Goal: Find specific page/section: Find specific page/section

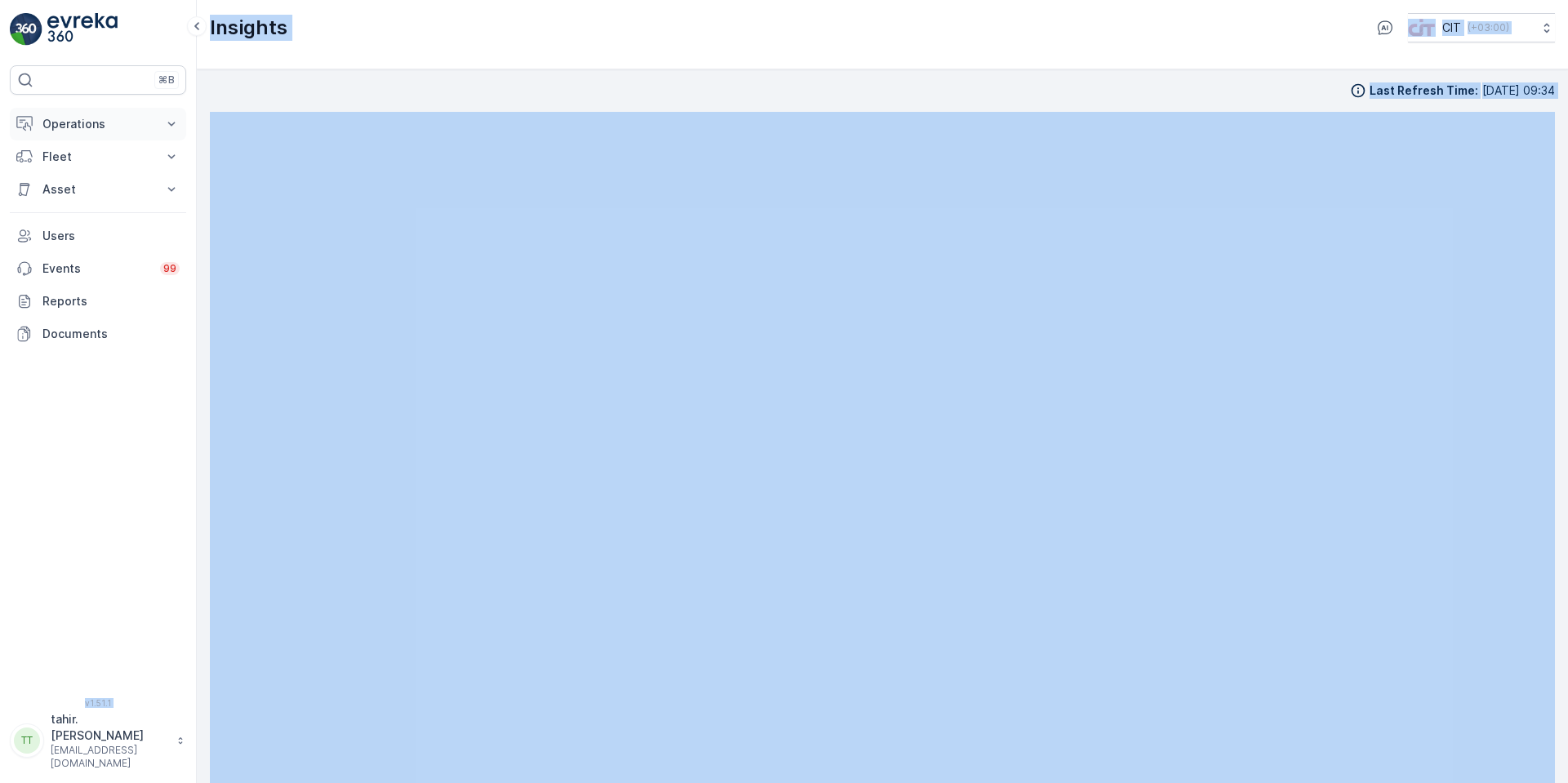
click at [80, 124] on p "Operations" at bounding box center [97, 125] width 111 height 16
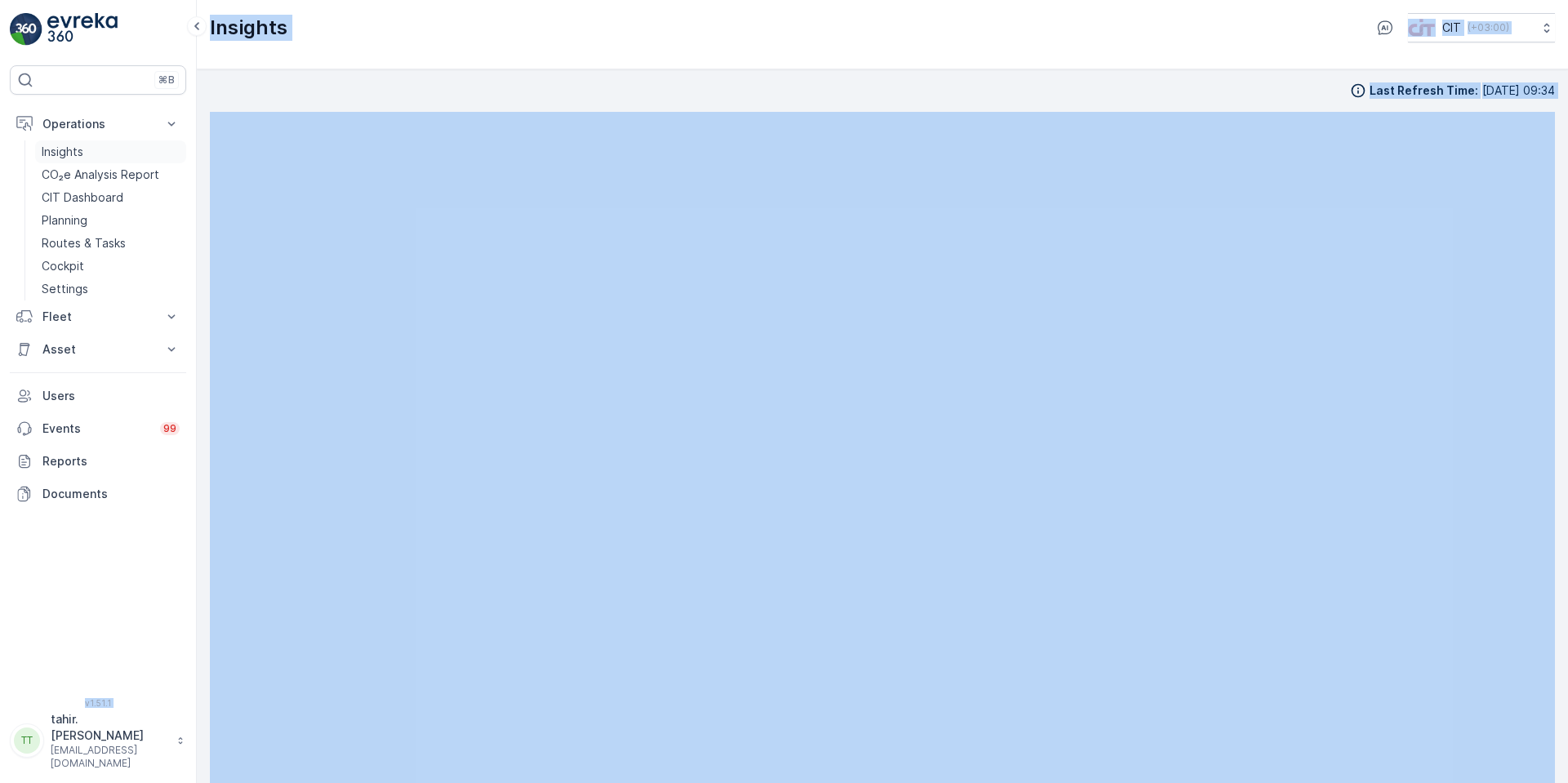
click at [72, 148] on p "Insights" at bounding box center [61, 152] width 41 height 16
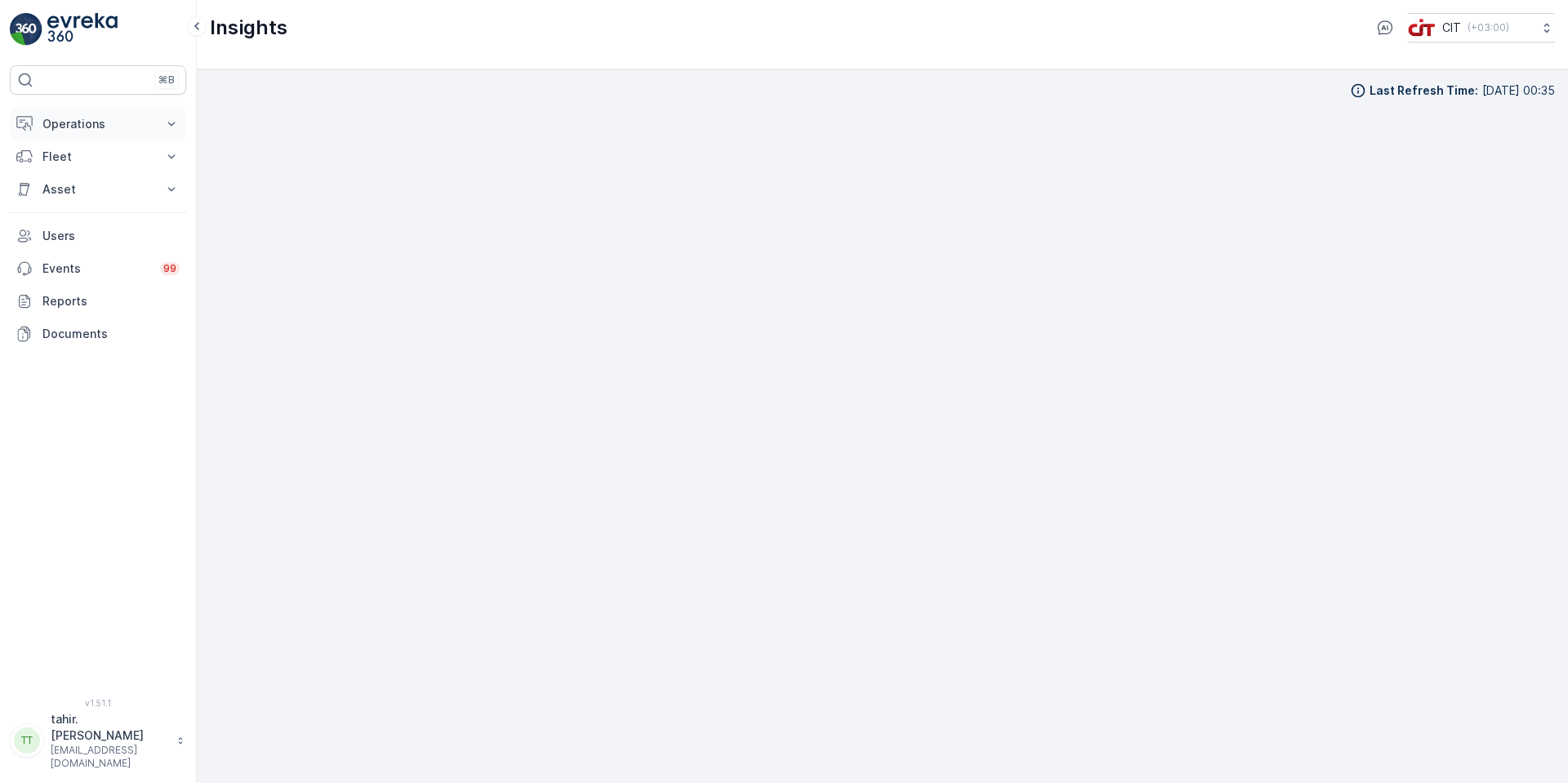
click at [90, 124] on p "Operations" at bounding box center [97, 125] width 111 height 16
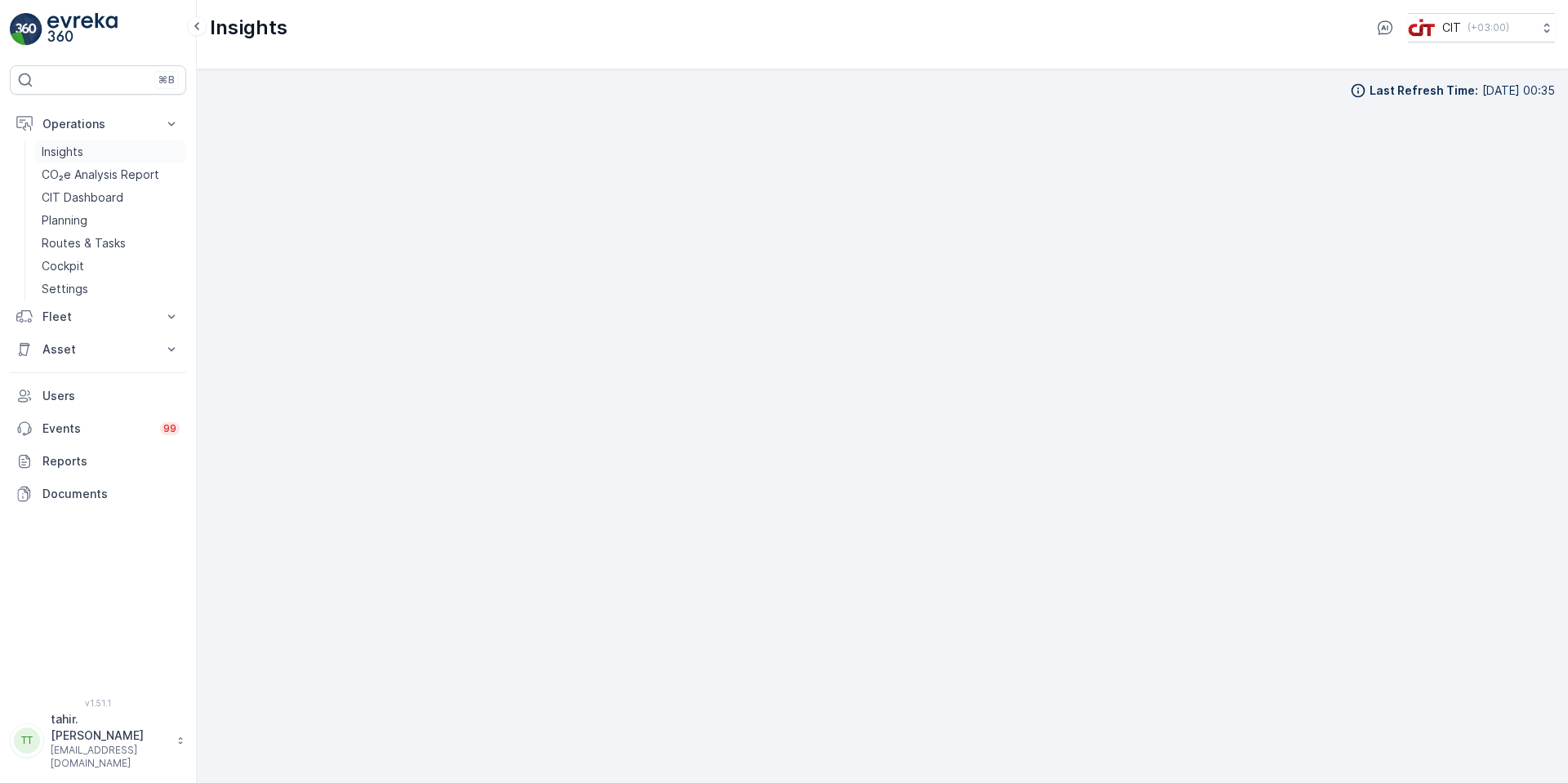
click at [74, 147] on p "Insights" at bounding box center [61, 152] width 41 height 16
click at [90, 122] on p "Operations" at bounding box center [97, 125] width 111 height 16
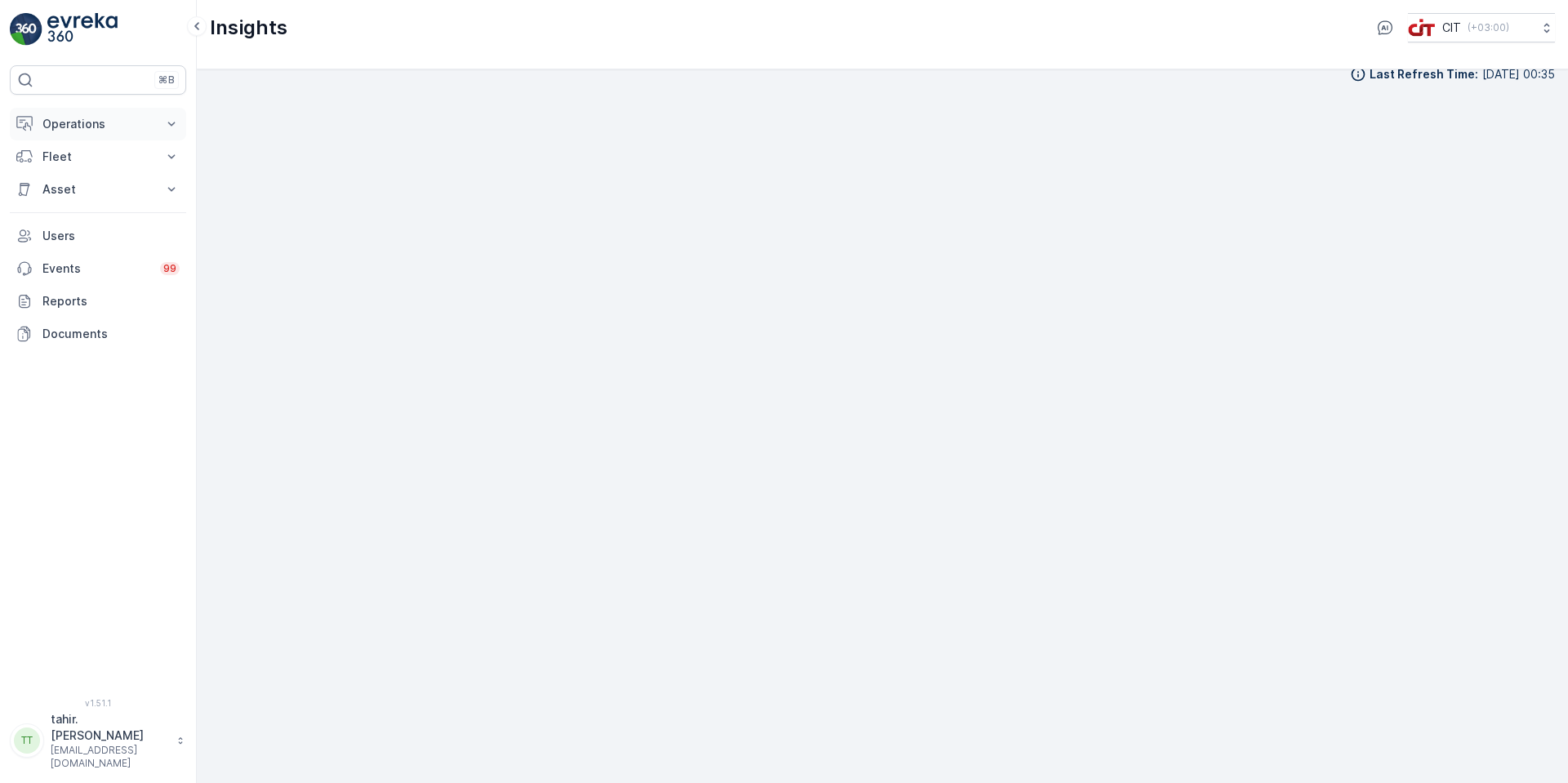
click at [89, 119] on p "Operations" at bounding box center [97, 125] width 111 height 16
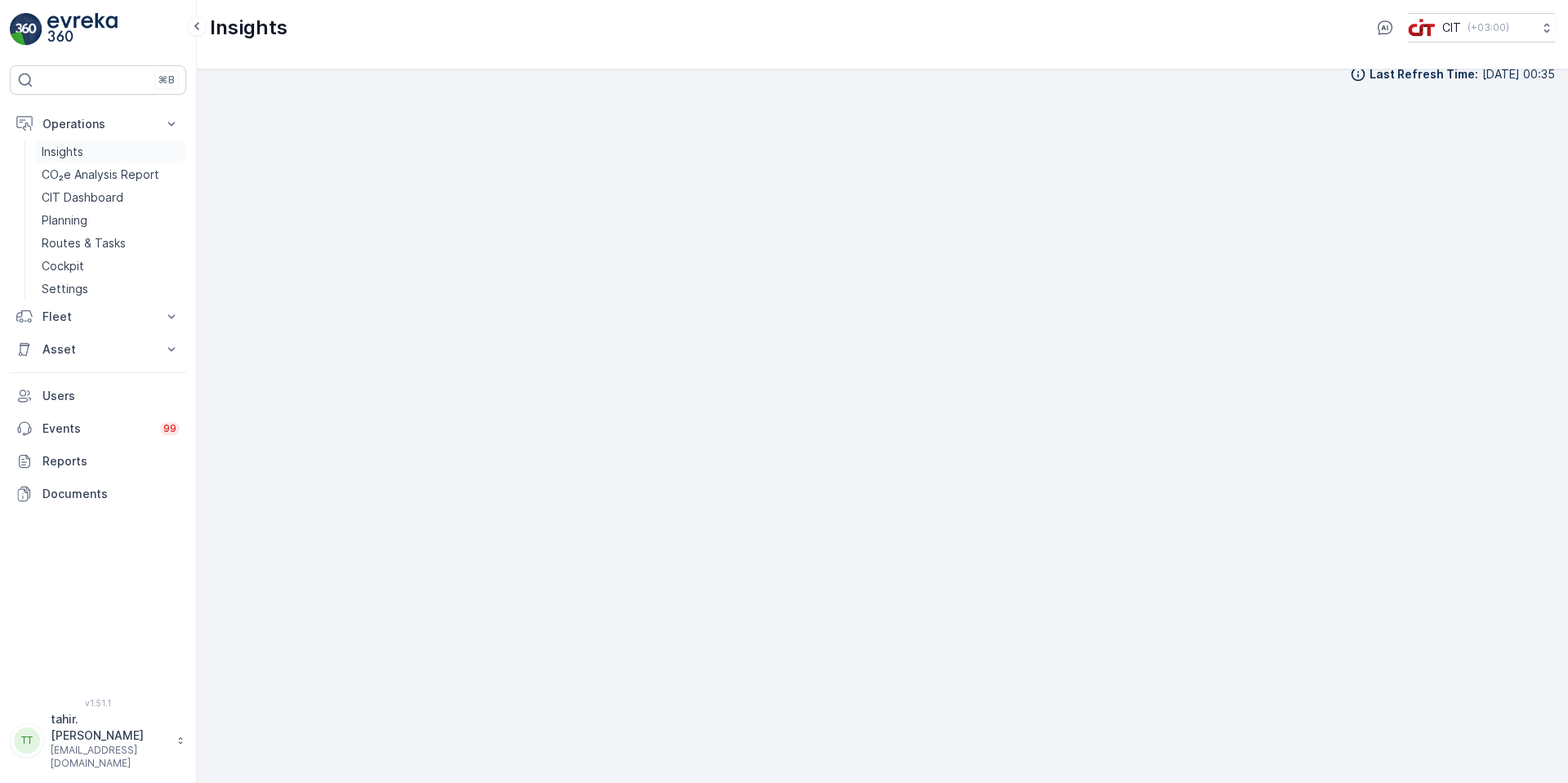
click at [64, 147] on p "Insights" at bounding box center [61, 152] width 41 height 16
